Goal: Find specific page/section: Find specific page/section

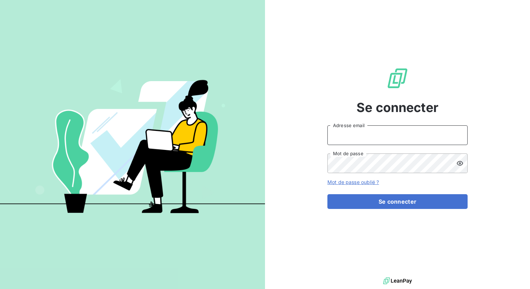
click at [349, 140] on input "Adresse email" at bounding box center [398, 135] width 140 height 20
type input "henry.pecuchet@leanpay.fr"
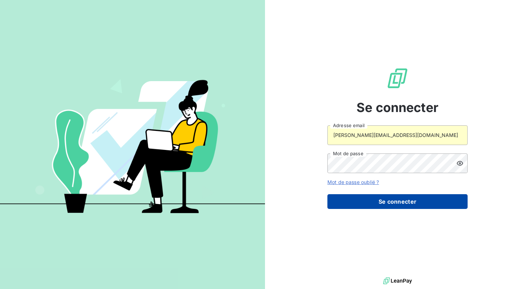
click at [366, 198] on button "Se connecter" at bounding box center [398, 201] width 140 height 15
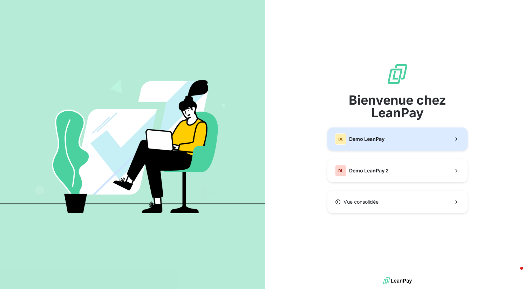
click at [371, 144] on button "DL Demo LeanPay" at bounding box center [398, 138] width 140 height 23
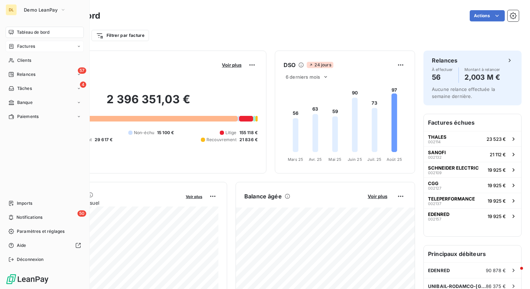
click at [22, 47] on span "Factures" at bounding box center [26, 46] width 18 height 6
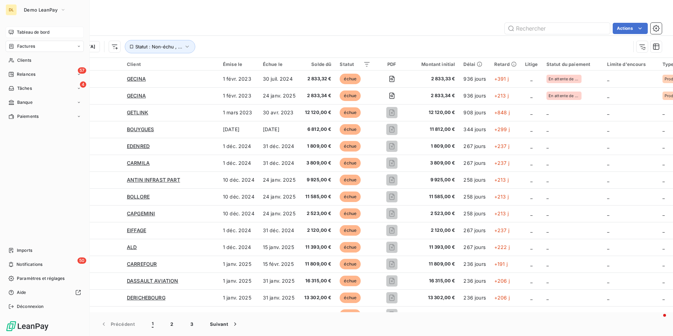
click at [7, 35] on div "Tableau de bord" at bounding box center [45, 32] width 78 height 11
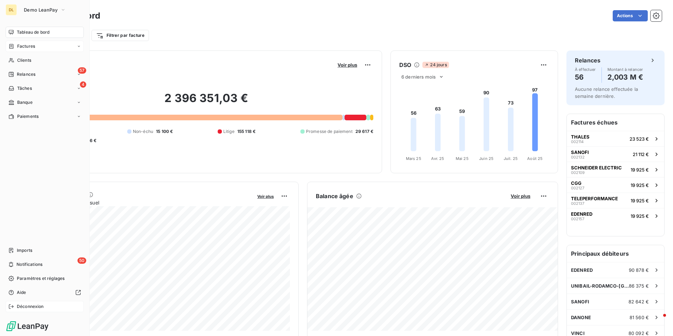
click at [9, 288] on icon at bounding box center [11, 307] width 6 height 6
